Goal: Task Accomplishment & Management: Use online tool/utility

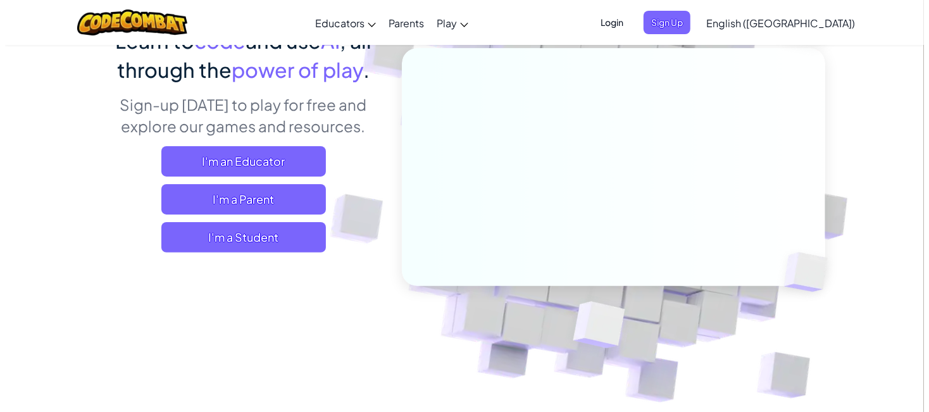
scroll to position [127, 0]
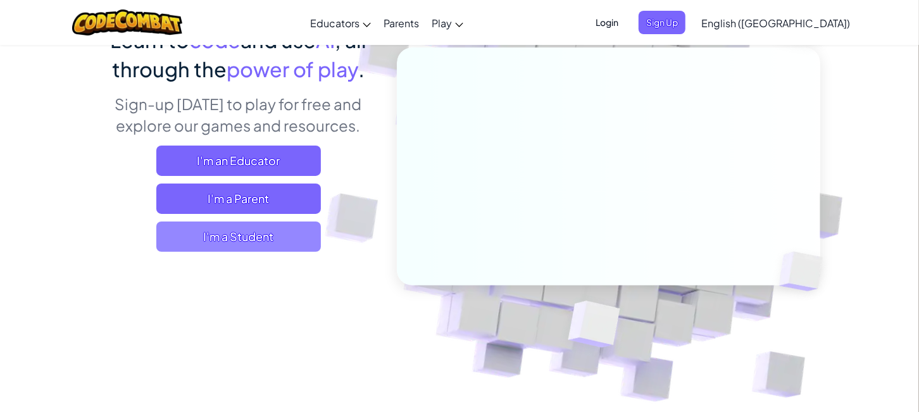
click at [277, 245] on span "I'm a Student" at bounding box center [238, 237] width 165 height 30
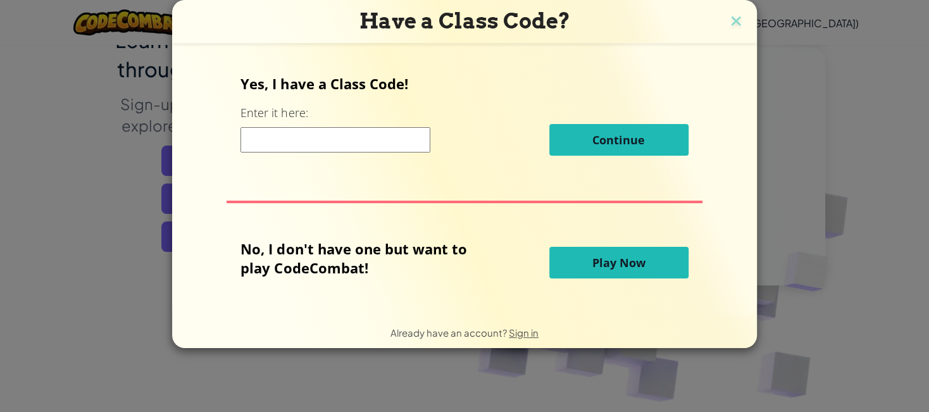
click at [567, 252] on button "Play Now" at bounding box center [619, 263] width 139 height 32
